Goal: Task Accomplishment & Management: Use online tool/utility

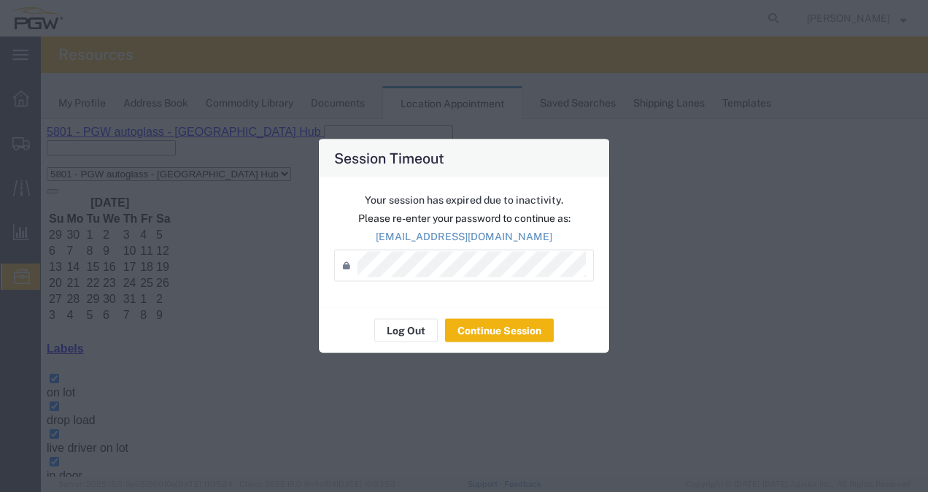
scroll to position [73, 0]
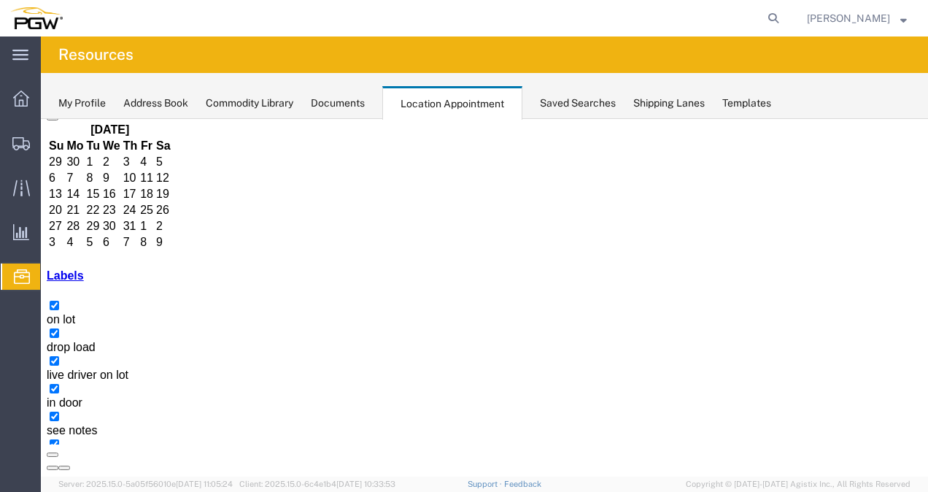
select select "1"
select select
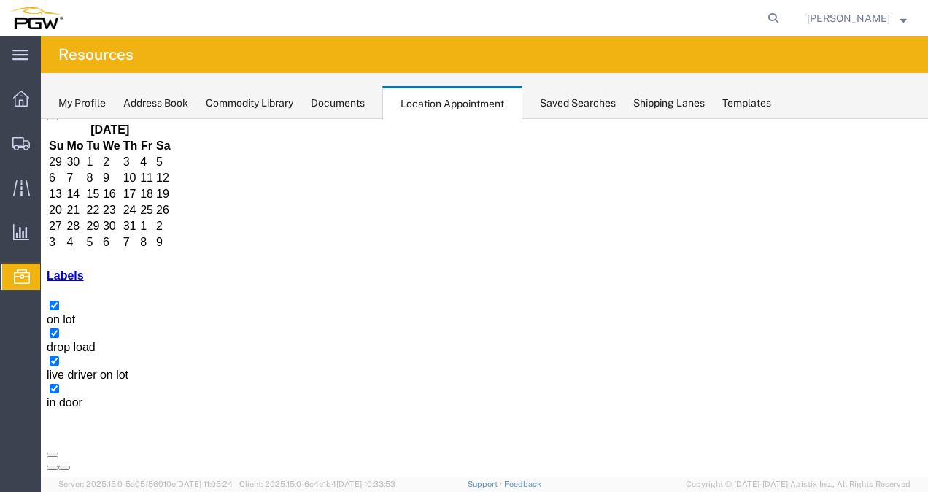
scroll to position [33, 0]
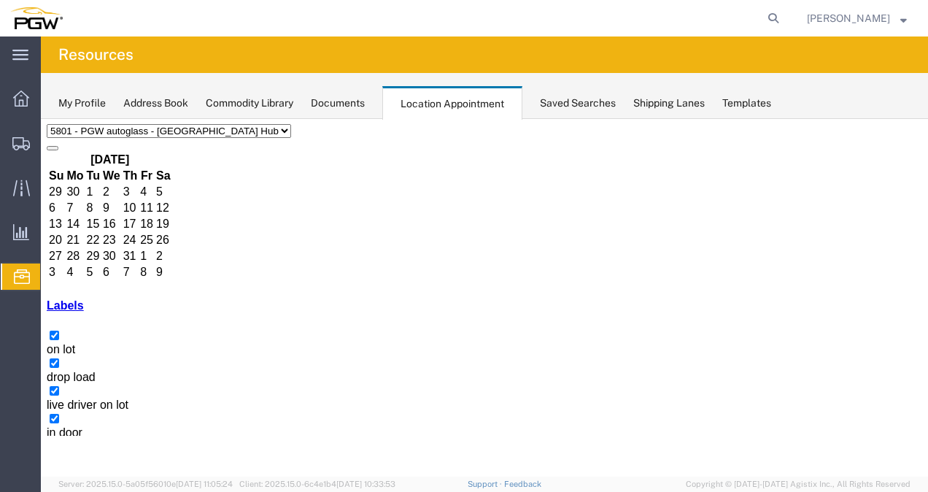
scroll to position [129, 0]
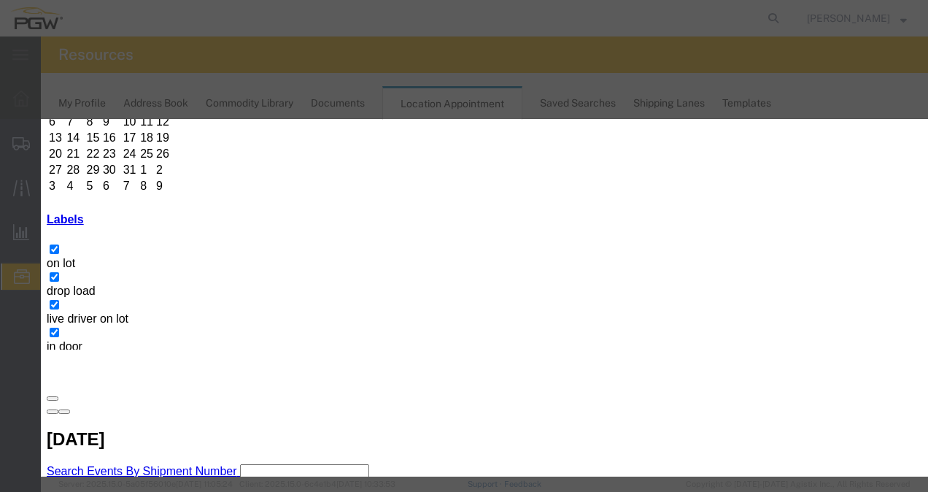
paste input "56483266"
type input "56483266(FGA)"
type input "8:00 AM"
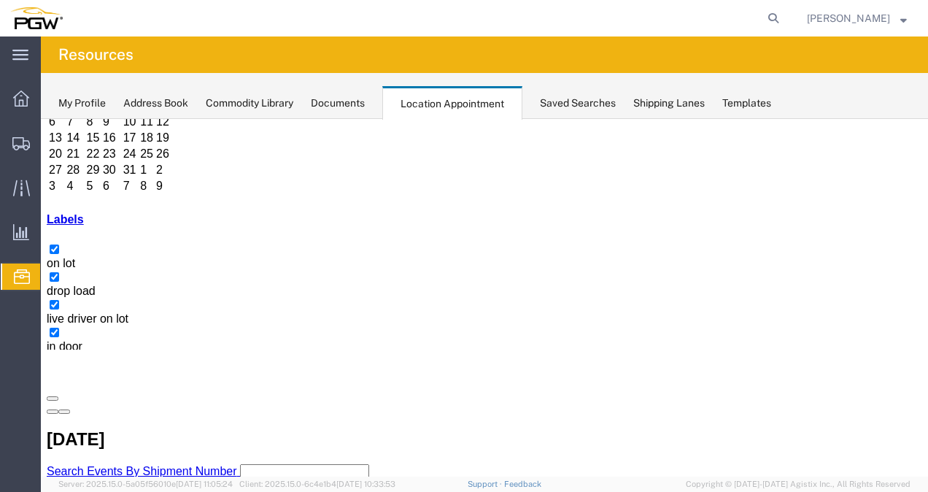
scroll to position [4, 0]
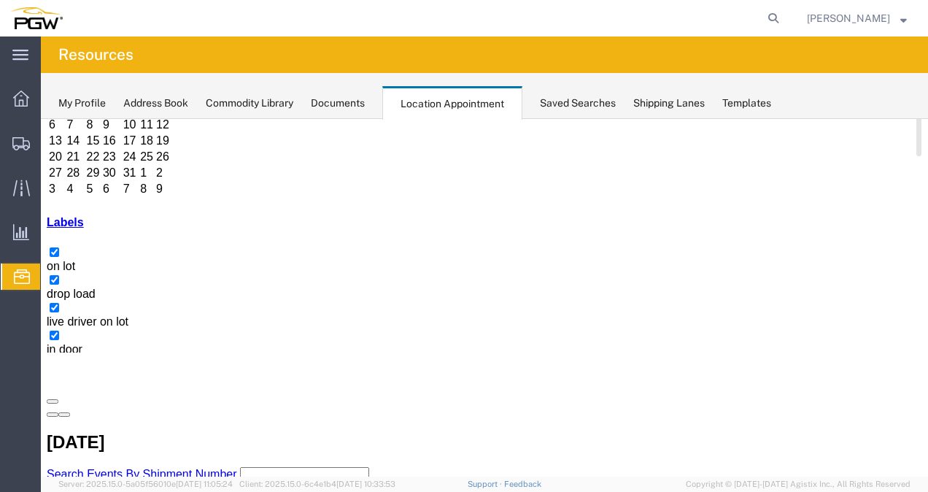
scroll to position [129, 0]
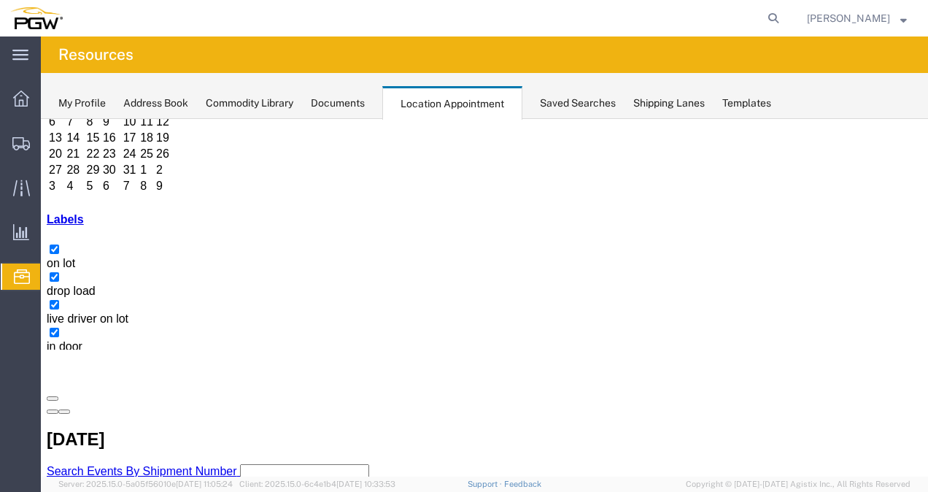
copy h3 "FCIU9452125"
